Goal: Transaction & Acquisition: Purchase product/service

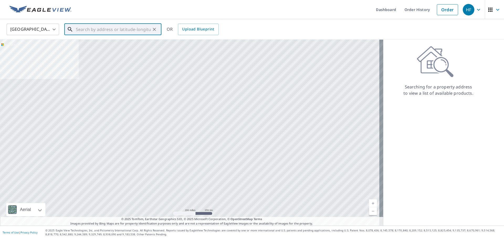
click at [127, 33] on input "text" at bounding box center [113, 29] width 75 height 15
paste input "[STREET_ADDRESS]"
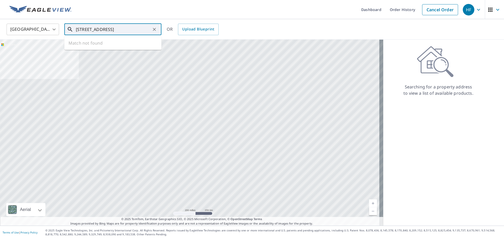
type input "[STREET_ADDRESS]"
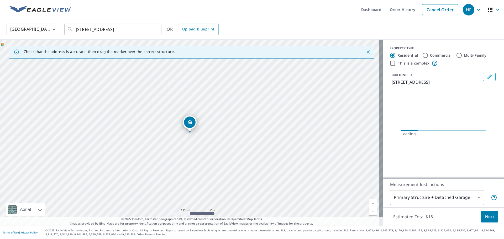
click at [481, 219] on button "Next" at bounding box center [489, 217] width 17 height 12
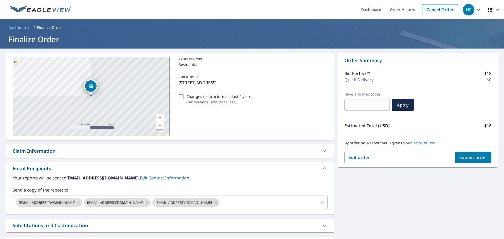
click at [224, 204] on input "text" at bounding box center [268, 203] width 97 height 10
paste input "[EMAIL_ADDRESS][DOMAIN_NAME]"
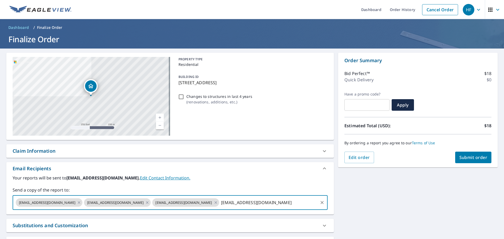
type input "[EMAIL_ADDRESS][DOMAIN_NAME]"
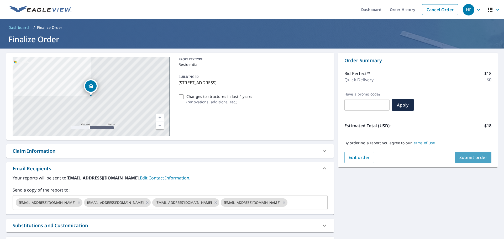
click at [466, 158] on span "Submit order" at bounding box center [473, 158] width 28 height 6
checkbox input "true"
